Goal: Task Accomplishment & Management: Use online tool/utility

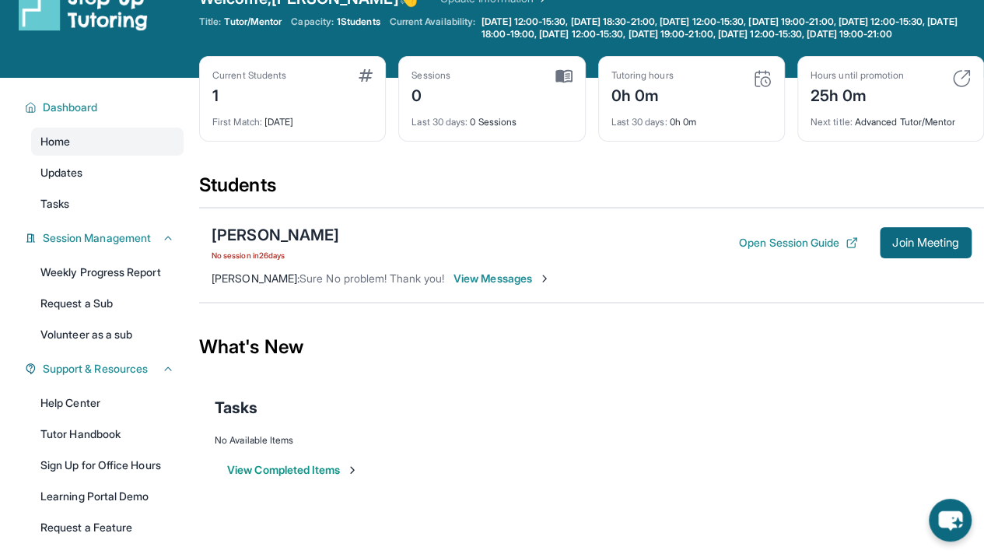
scroll to position [33, 0]
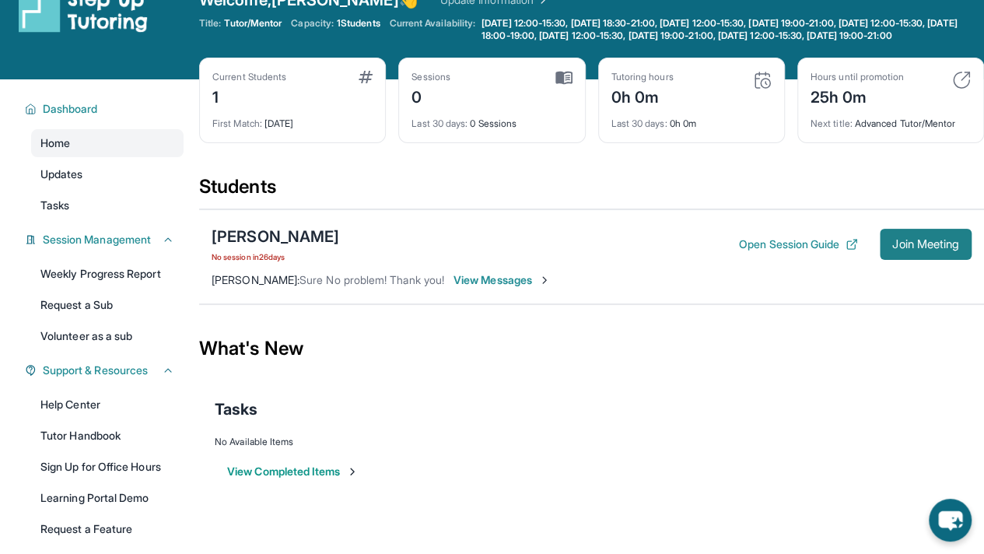
click at [895, 249] on span "Join Meeting" at bounding box center [925, 244] width 67 height 9
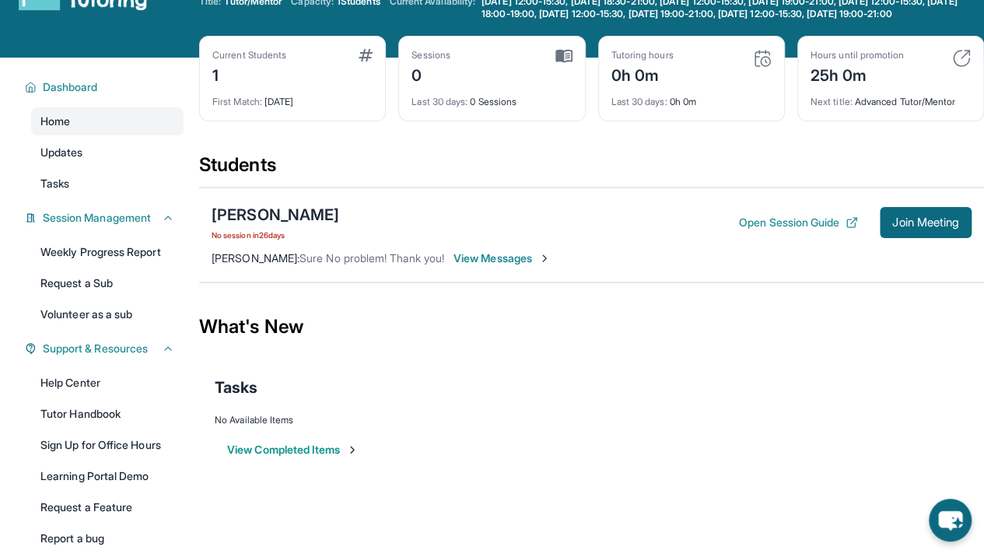
scroll to position [54, 0]
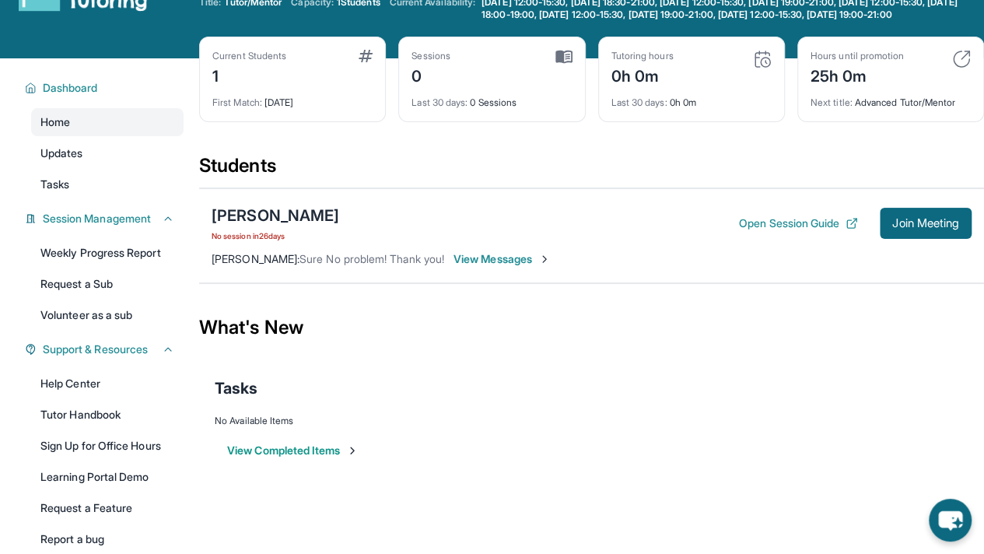
drag, startPoint x: 919, startPoint y: 243, endPoint x: 615, endPoint y: 167, distance: 312.8
click at [615, 167] on div "Students" at bounding box center [591, 170] width 785 height 34
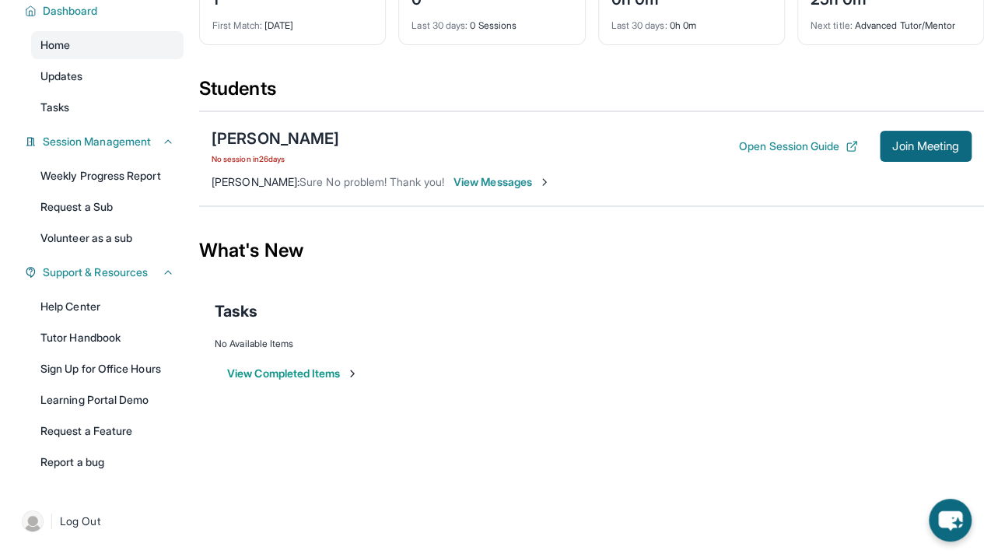
scroll to position [0, 0]
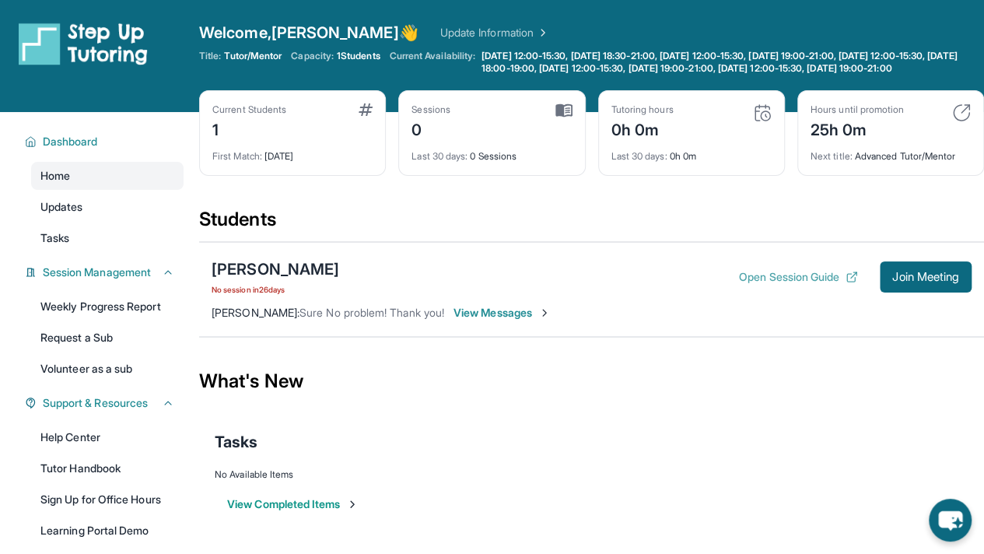
click at [769, 285] on button "Open Session Guide" at bounding box center [798, 277] width 119 height 16
click at [892, 282] on span "Join Meeting" at bounding box center [925, 276] width 67 height 9
